Goal: Information Seeking & Learning: Check status

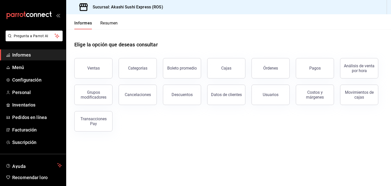
click at [39, 55] on span "Informes" at bounding box center [37, 54] width 50 height 7
click at [239, 69] on button "Cajas" at bounding box center [226, 68] width 38 height 20
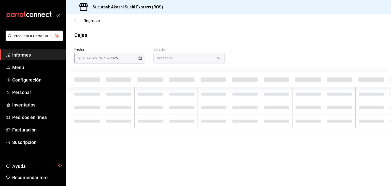
click at [51, 56] on span "Informes" at bounding box center [37, 54] width 50 height 7
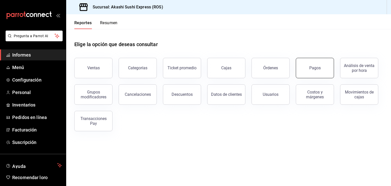
click at [319, 63] on button "Pagos" at bounding box center [315, 68] width 38 height 20
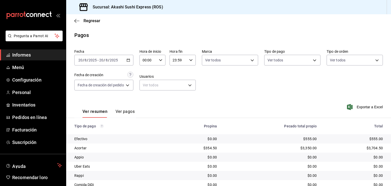
scroll to position [35, 0]
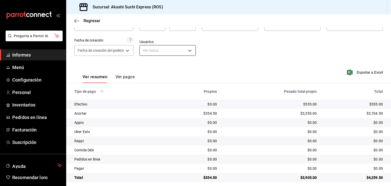
click at [166, 53] on body "Pregunta a Parrot AI Informes Menú Configuración Personal Inventarios Pedidos e…" at bounding box center [195, 93] width 391 height 186
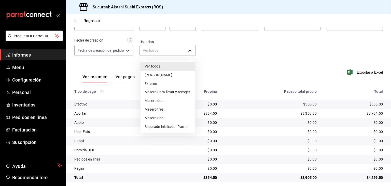
click at [166, 102] on li "Mesero dos" at bounding box center [168, 100] width 55 height 9
type input "1a396576-9f9c-4cd2-8107-c75e5ad1c36a"
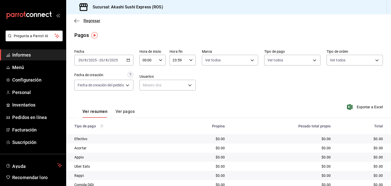
click at [92, 22] on font "Regresar" at bounding box center [92, 20] width 17 height 5
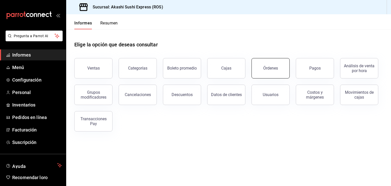
click at [256, 65] on button "Órdenes" at bounding box center [271, 68] width 38 height 20
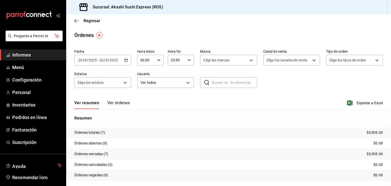
click at [118, 104] on font "Ver órdenes" at bounding box center [118, 102] width 22 height 5
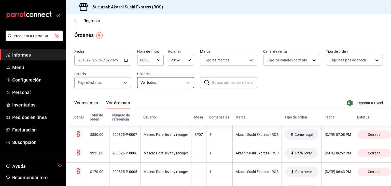
click at [165, 82] on body "Pregunta a Parrot AI Informes Menú Configuración Personal Inventarios Pedidos e…" at bounding box center [195, 93] width 391 height 186
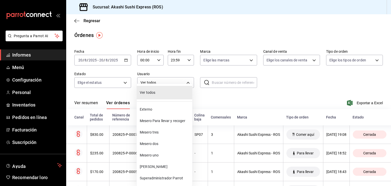
click at [156, 142] on font "Mesero dos" at bounding box center [149, 144] width 19 height 4
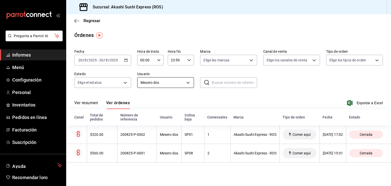
click at [191, 80] on body "Pregunta a Parrot AI Informes Menú Configuración Personal Inventarios Pedidos e…" at bounding box center [195, 93] width 391 height 186
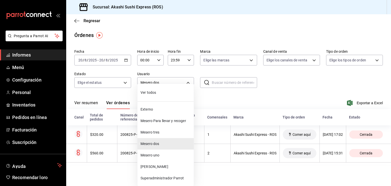
click at [154, 167] on font "[PERSON_NAME]" at bounding box center [155, 167] width 28 height 4
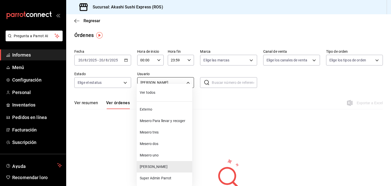
click at [169, 84] on body "Pregunta a Parrot AI Informes Menú Configuración Personal Inventarios Pedidos e…" at bounding box center [195, 93] width 391 height 186
click at [153, 109] on span "Externo" at bounding box center [165, 109] width 50 height 5
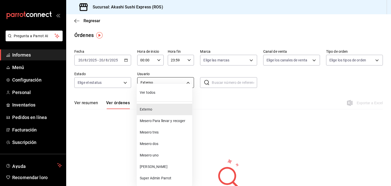
click at [177, 82] on body "Pregunta a Parrot AI Informes Menú Configuración Personal Inventarios Pedidos e…" at bounding box center [195, 93] width 391 height 186
click at [156, 121] on font "Mesero Para llevar y recoger" at bounding box center [163, 121] width 46 height 4
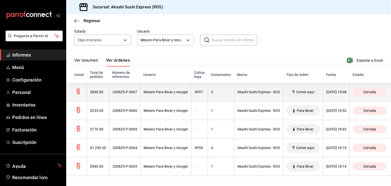
scroll to position [47, 0]
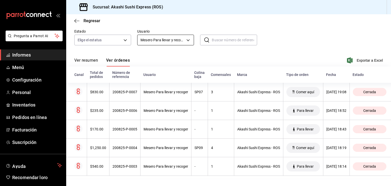
click at [185, 36] on body "Pregunta a Parrot AI Informes Menú Configuración Personal Inventarios Pedidos e…" at bounding box center [195, 93] width 391 height 186
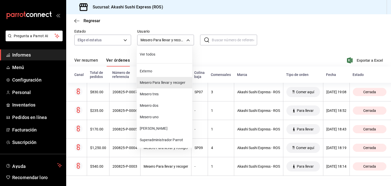
click at [149, 53] on font "Ver todos" at bounding box center [148, 54] width 16 height 4
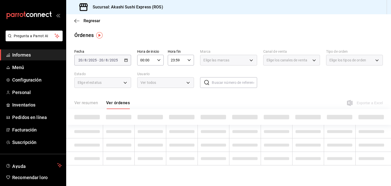
type input "ALL"
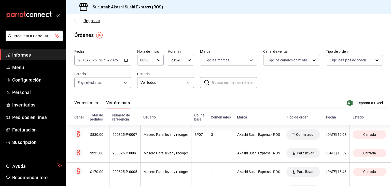
click at [89, 23] on font "Regresar" at bounding box center [92, 20] width 17 height 5
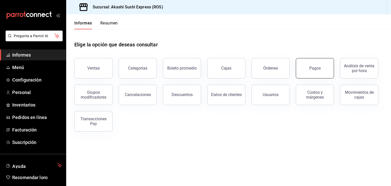
click at [310, 67] on font "Pagos" at bounding box center [314, 68] width 11 height 5
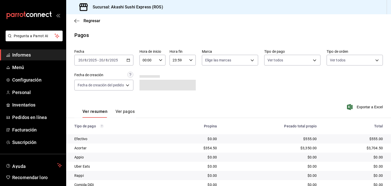
scroll to position [39, 0]
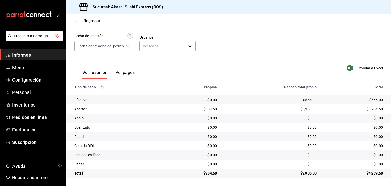
click at [121, 70] on font "Ver pagos" at bounding box center [125, 72] width 19 height 5
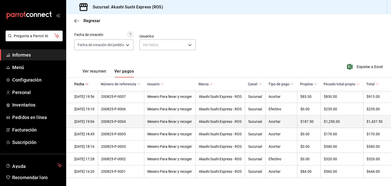
scroll to position [76, 0]
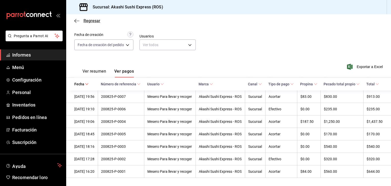
click at [92, 23] on font "Regresar" at bounding box center [92, 20] width 17 height 5
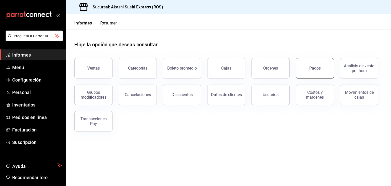
click at [307, 70] on button "Pagos" at bounding box center [315, 68] width 38 height 20
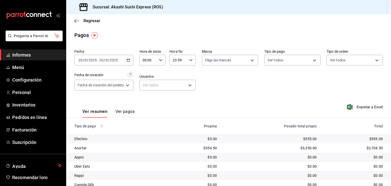
click at [45, 54] on span "Informes" at bounding box center [37, 54] width 50 height 7
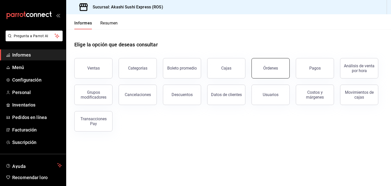
click at [279, 70] on button "Órdenes" at bounding box center [271, 68] width 38 height 20
